Goal: Transaction & Acquisition: Purchase product/service

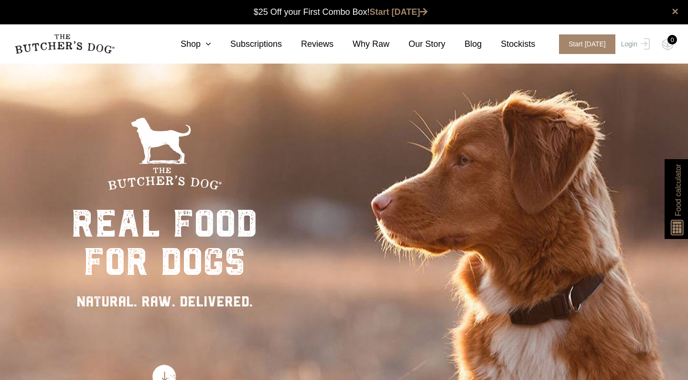
click at [208, 49] on div "Close dialog $25 OFF YOUR FIRST ORDER + FREE SHIPPING ($150 Minimum Spend) Emai…" at bounding box center [344, 190] width 688 height 380
click at [211, 45] on icon at bounding box center [206, 44] width 11 height 9
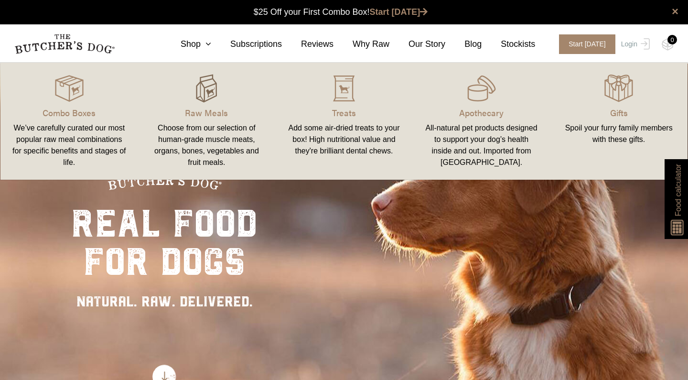
click at [199, 97] on img at bounding box center [206, 88] width 29 height 29
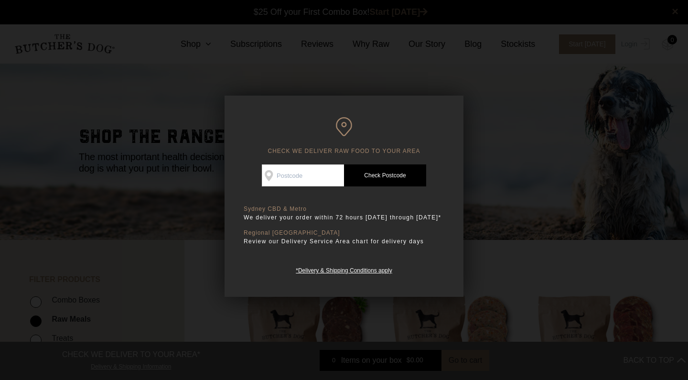
scroll to position [0, 0]
click at [309, 178] on input "Check Availability At" at bounding box center [303, 175] width 82 height 22
type input "2617"
click at [381, 172] on link "Check Postcode" at bounding box center [385, 175] width 82 height 22
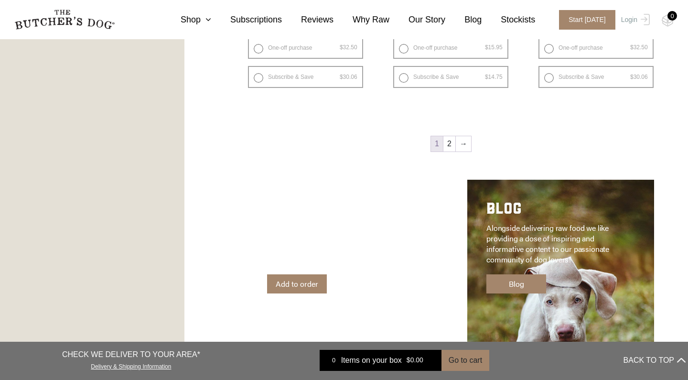
scroll to position [1376, 0]
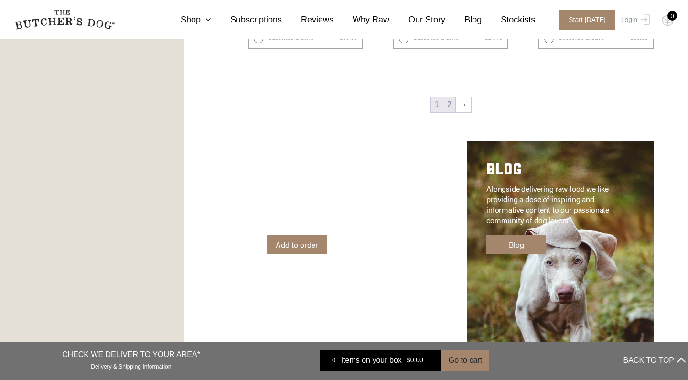
click at [450, 103] on link "2" at bounding box center [449, 104] width 12 height 15
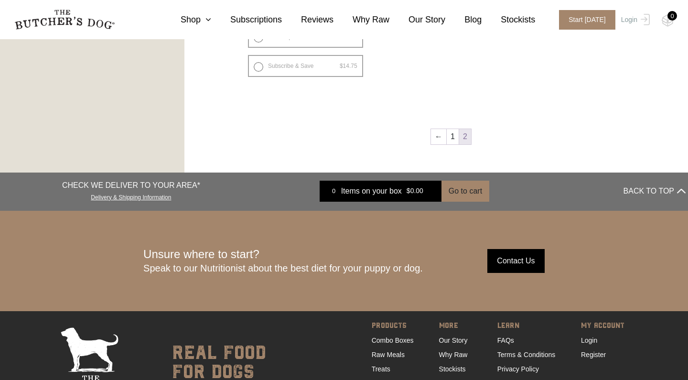
scroll to position [774, 0]
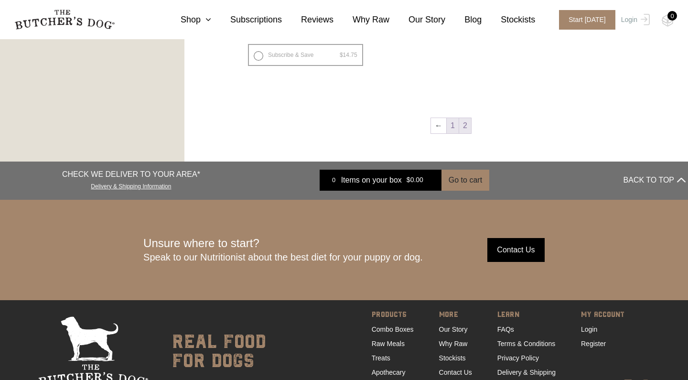
click at [450, 128] on link "1" at bounding box center [453, 125] width 12 height 15
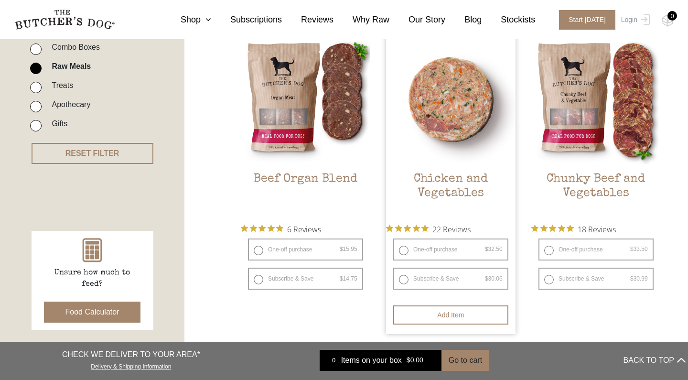
scroll to position [255, 0]
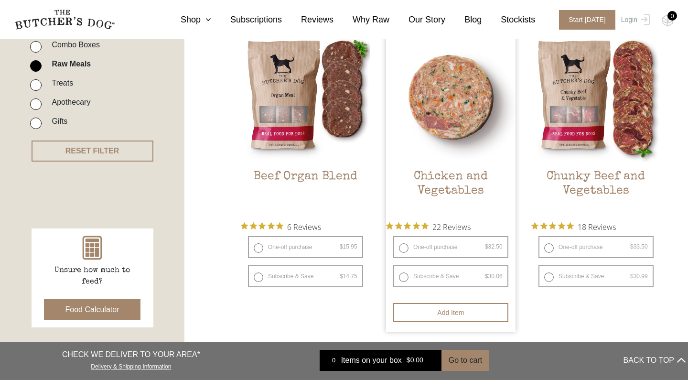
click at [402, 246] on label "One-off purchase $ 32.50 — or subscribe and save 7.5%" at bounding box center [450, 247] width 115 height 22
radio input "true"
click at [467, 90] on img at bounding box center [450, 96] width 129 height 129
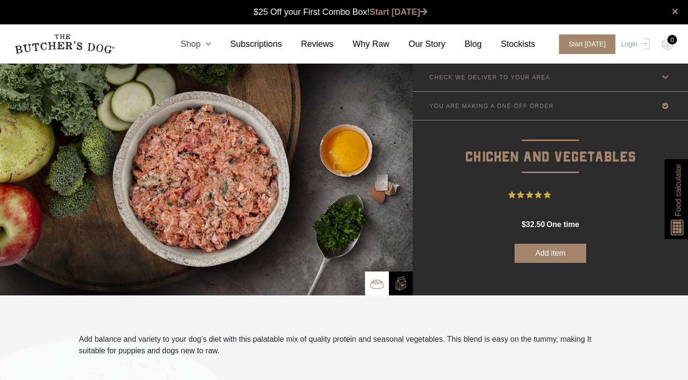
click at [210, 41] on icon at bounding box center [206, 44] width 11 height 9
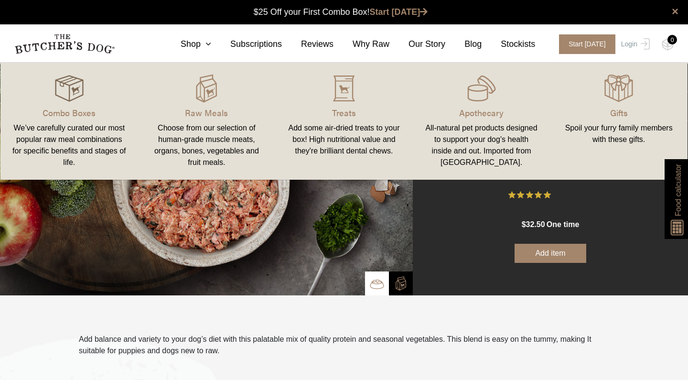
click at [66, 92] on img at bounding box center [69, 88] width 29 height 29
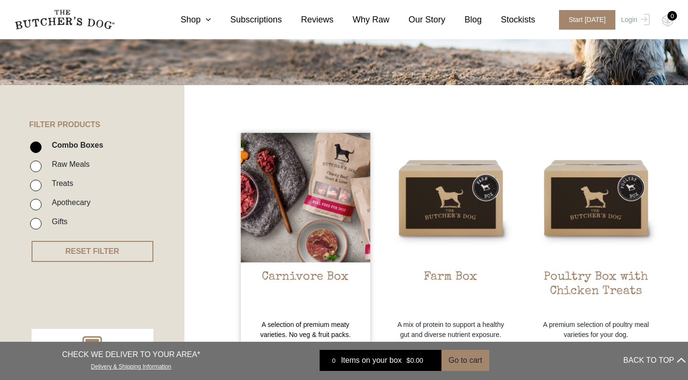
scroll to position [287, 0]
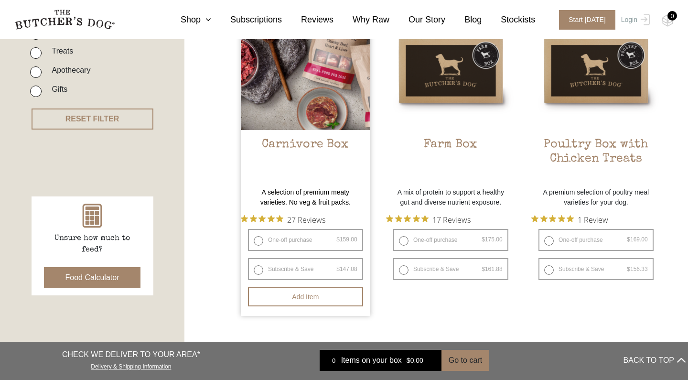
click at [257, 240] on label "One-off purchase $ 159.00 — or subscribe and save 7.5%" at bounding box center [305, 240] width 115 height 22
radio input "true"
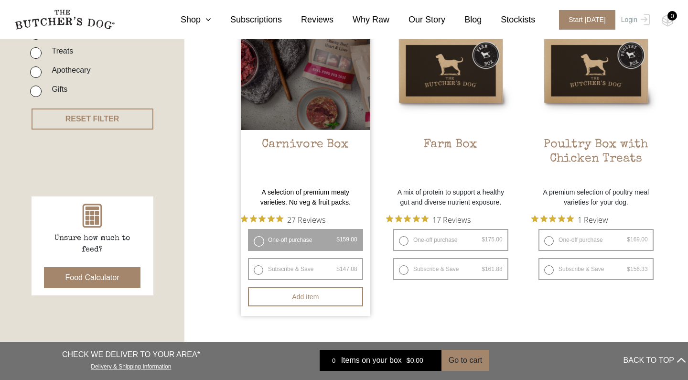
click at [282, 91] on div at bounding box center [305, 64] width 129 height 129
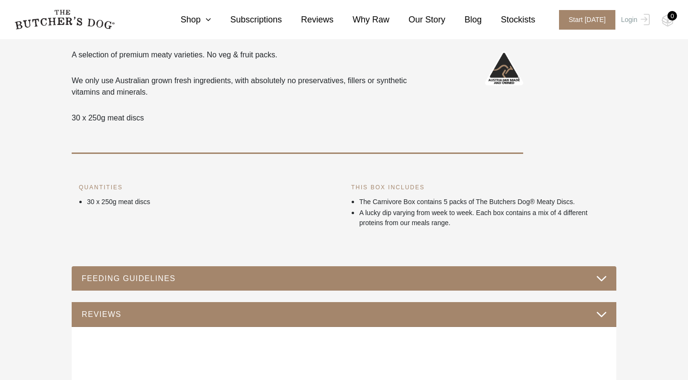
scroll to position [285, 0]
